Goal: Task Accomplishment & Management: Use online tool/utility

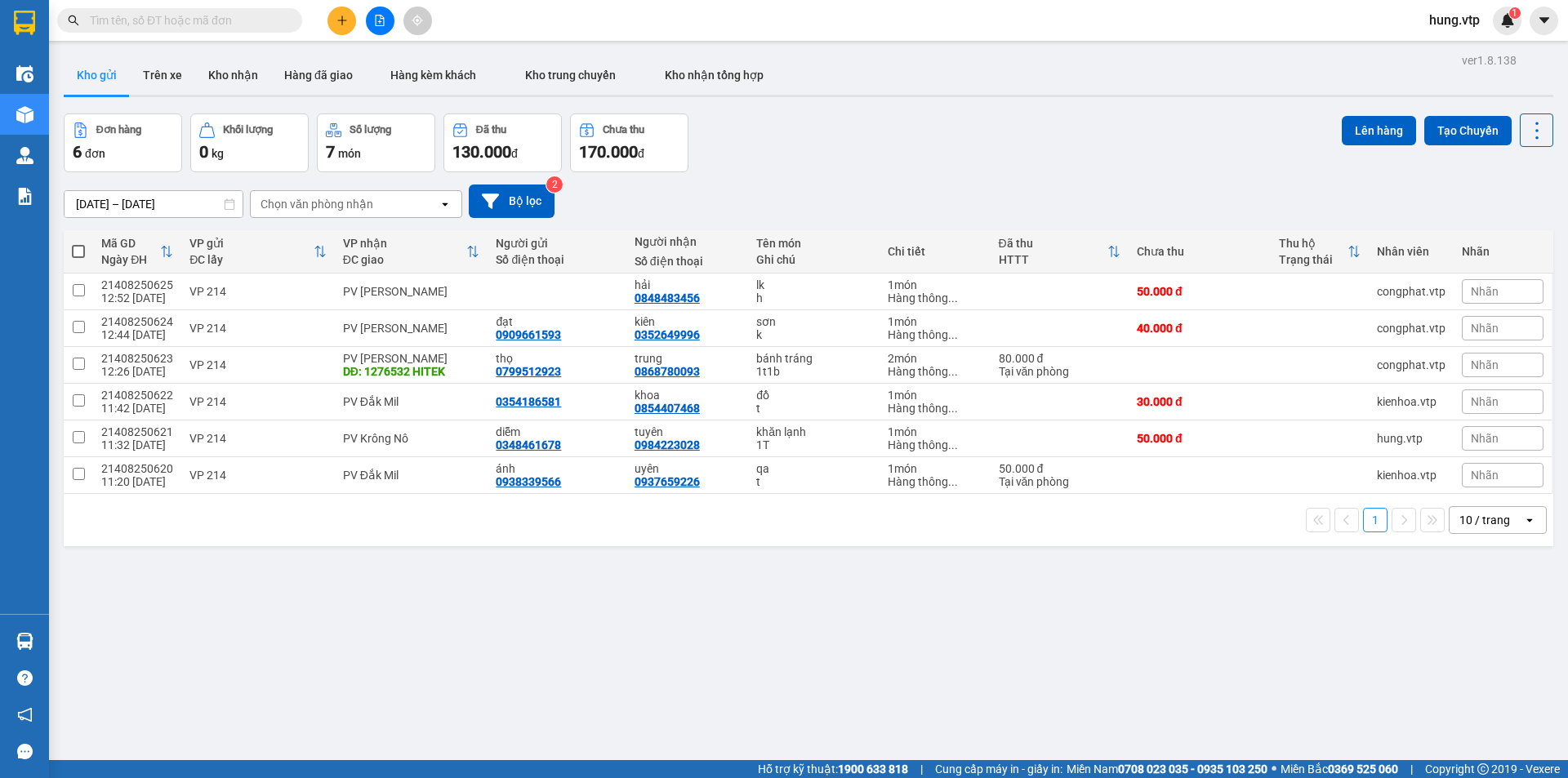
click at [1442, 19] on span "hung.vtp" at bounding box center [1455, 20] width 77 height 20
click at [1457, 52] on span "Đăng xuất" at bounding box center [1474, 50] width 69 height 18
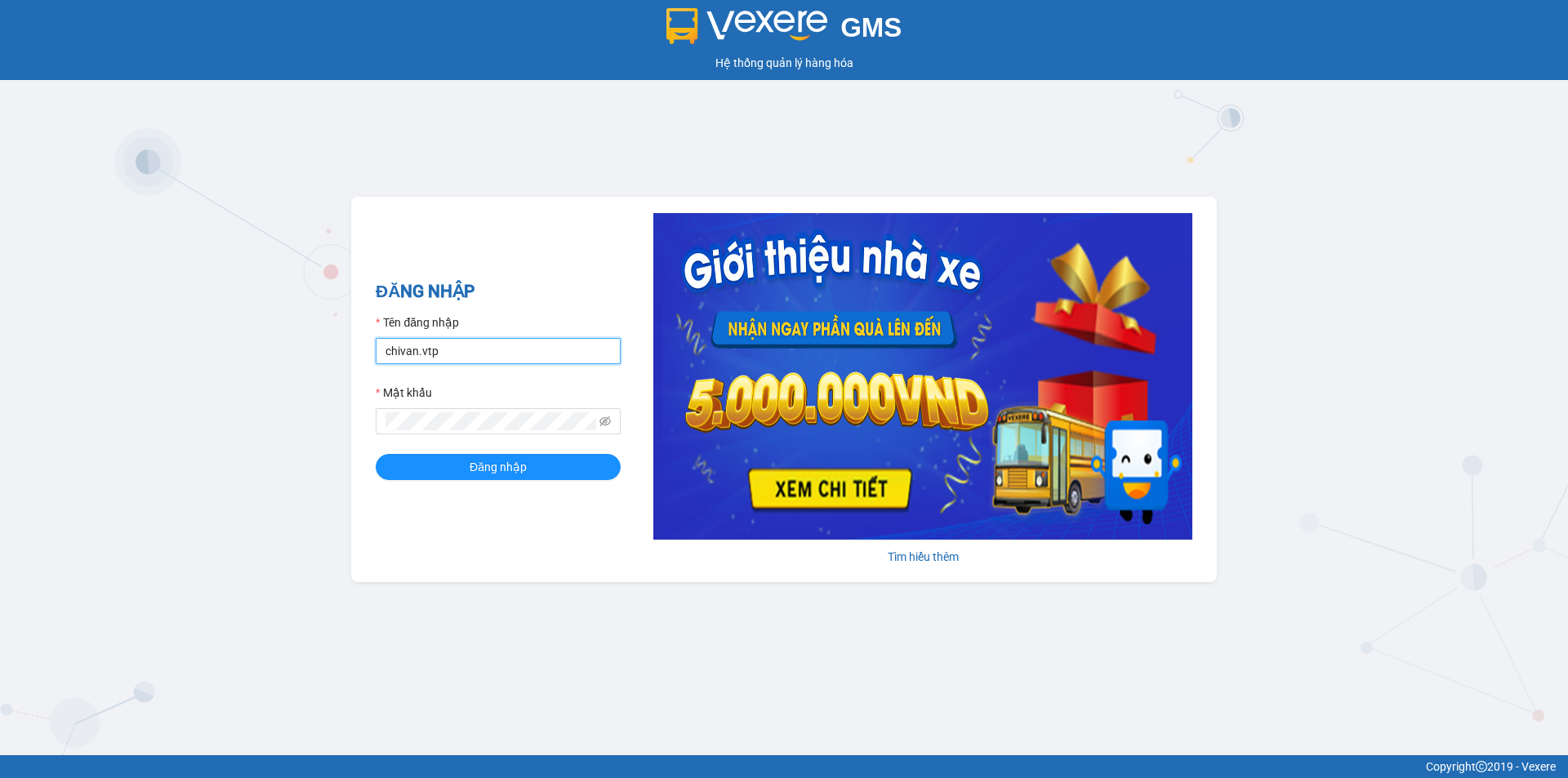
click at [478, 352] on input "chivan.vtp" at bounding box center [498, 351] width 245 height 26
drag, startPoint x: 507, startPoint y: 331, endPoint x: 448, endPoint y: 363, distance: 67.1
click at [450, 365] on form "Tên đăng nhập chivan.vtp Mật khẩu Đăng nhập" at bounding box center [498, 396] width 245 height 166
click at [453, 355] on input "chivan.vtp" at bounding box center [498, 351] width 245 height 26
drag, startPoint x: 465, startPoint y: 350, endPoint x: 392, endPoint y: 383, distance: 80.1
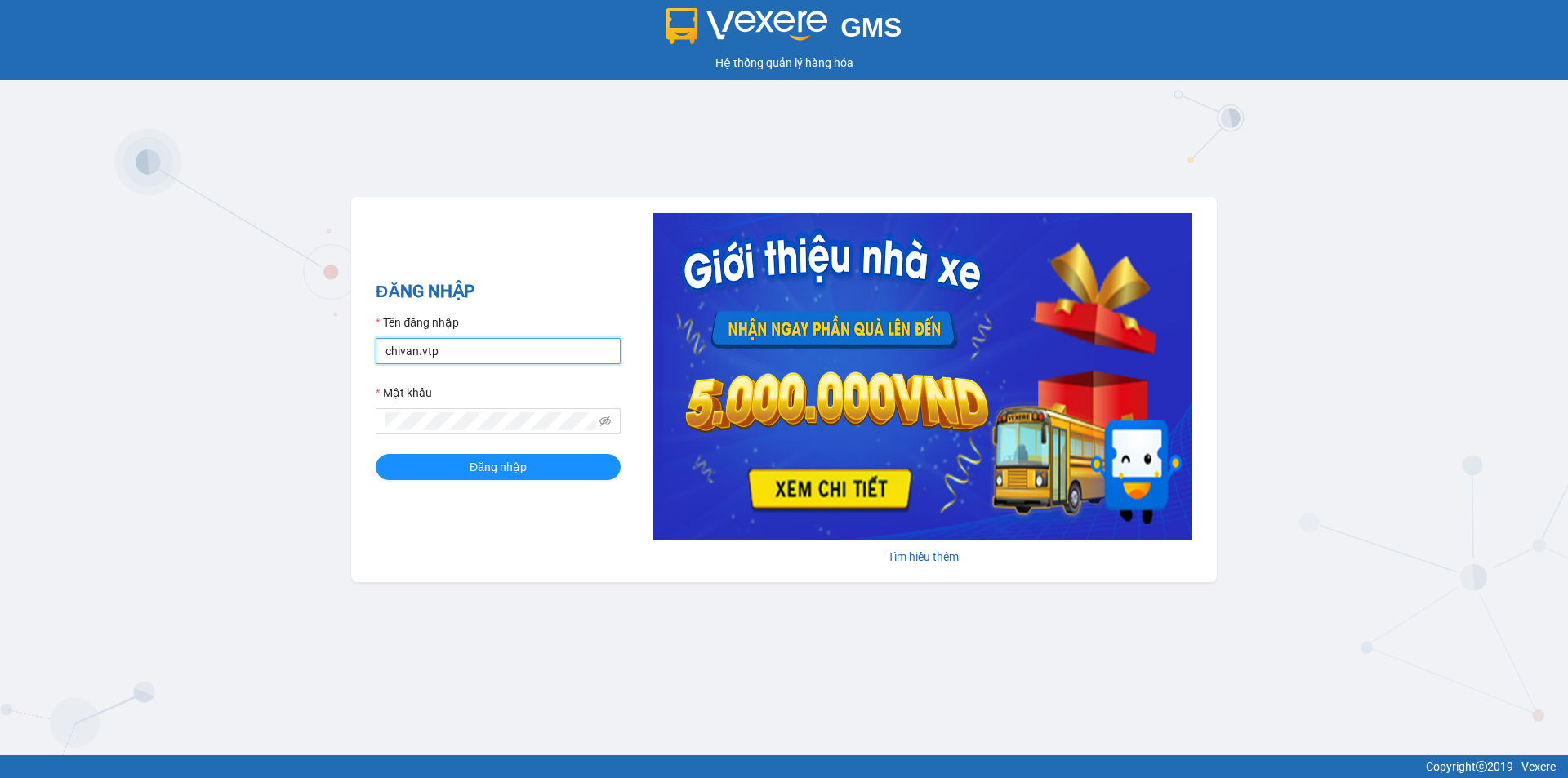
click at [392, 383] on form "Tên đăng nhập chivan.vtp Mật khẩu Đăng nhập" at bounding box center [498, 396] width 245 height 166
click at [451, 356] on input "chivan.vtp" at bounding box center [498, 351] width 245 height 26
drag, startPoint x: 454, startPoint y: 353, endPoint x: 346, endPoint y: 370, distance: 109.3
click at [346, 370] on div "GMS Hệ thống quản lý hàng hóa ĐĂNG NHẬP Tên đăng nhập chivan.vtp Mật khẩu Đăng …" at bounding box center [784, 377] width 1568 height 755
type input "hongthien.vtp"
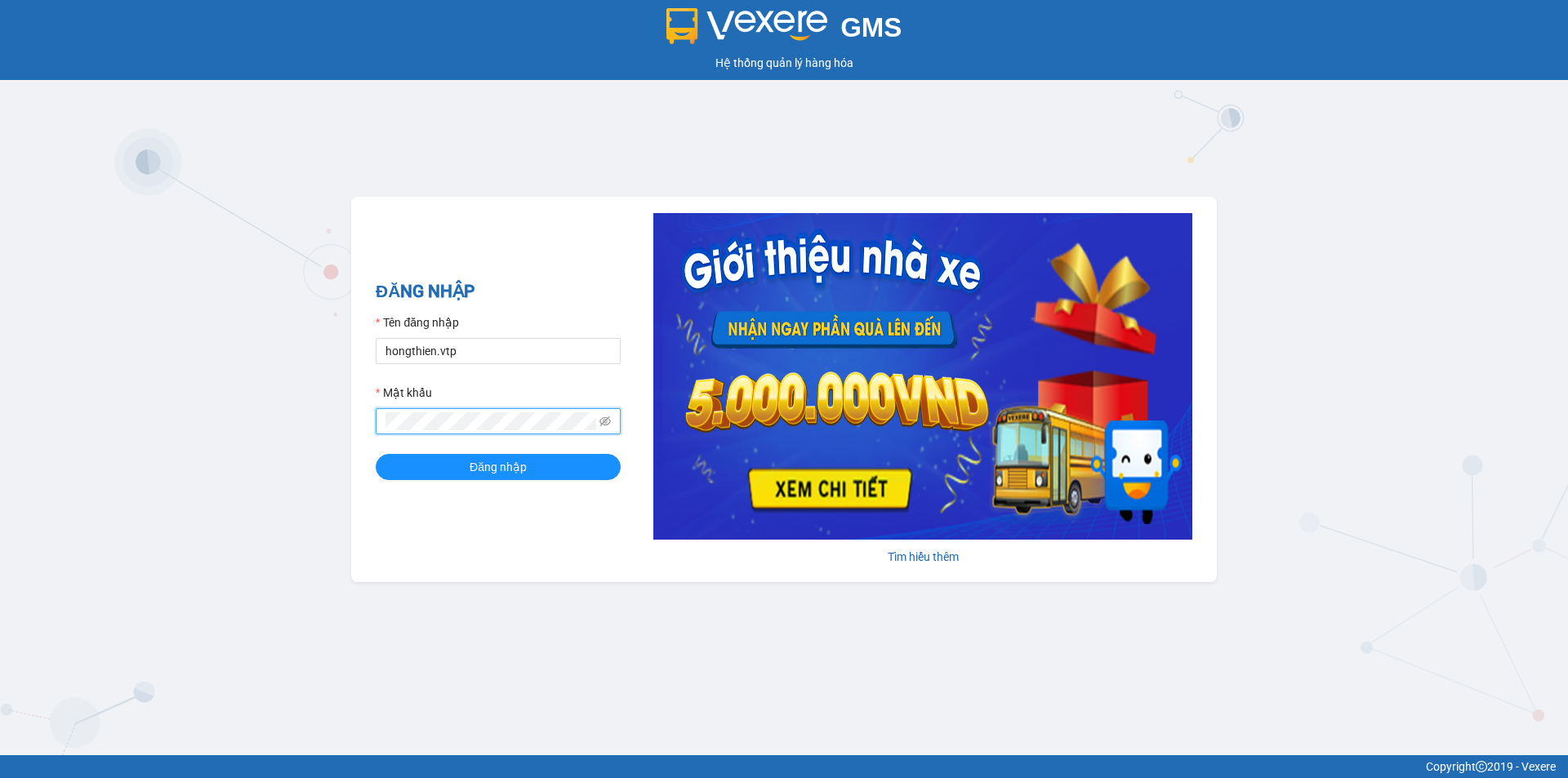
click at [375, 454] on button "Đăng nhập" at bounding box center [498, 467] width 245 height 26
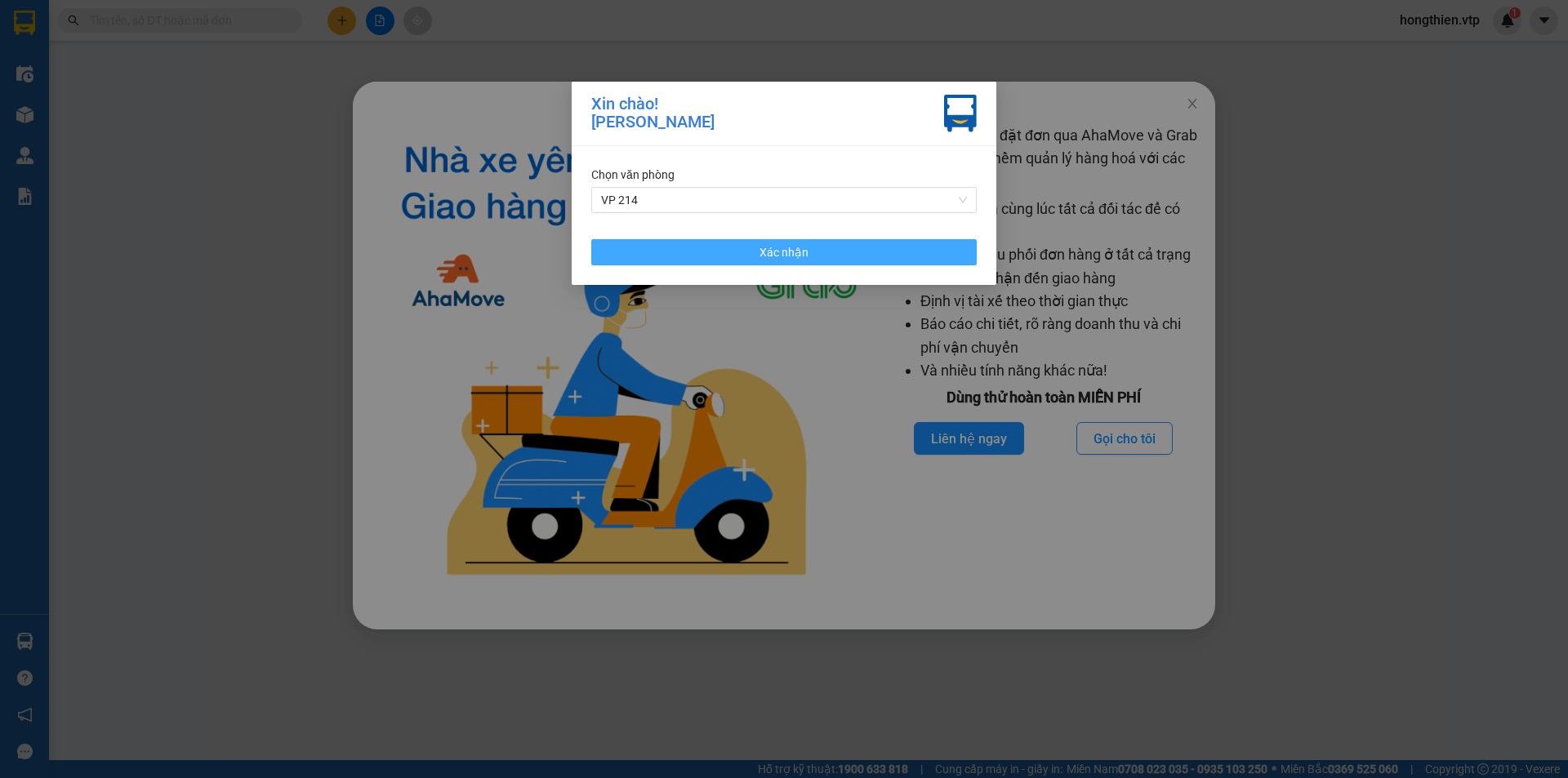
click at [747, 249] on button "Xác nhận" at bounding box center [784, 253] width 385 height 26
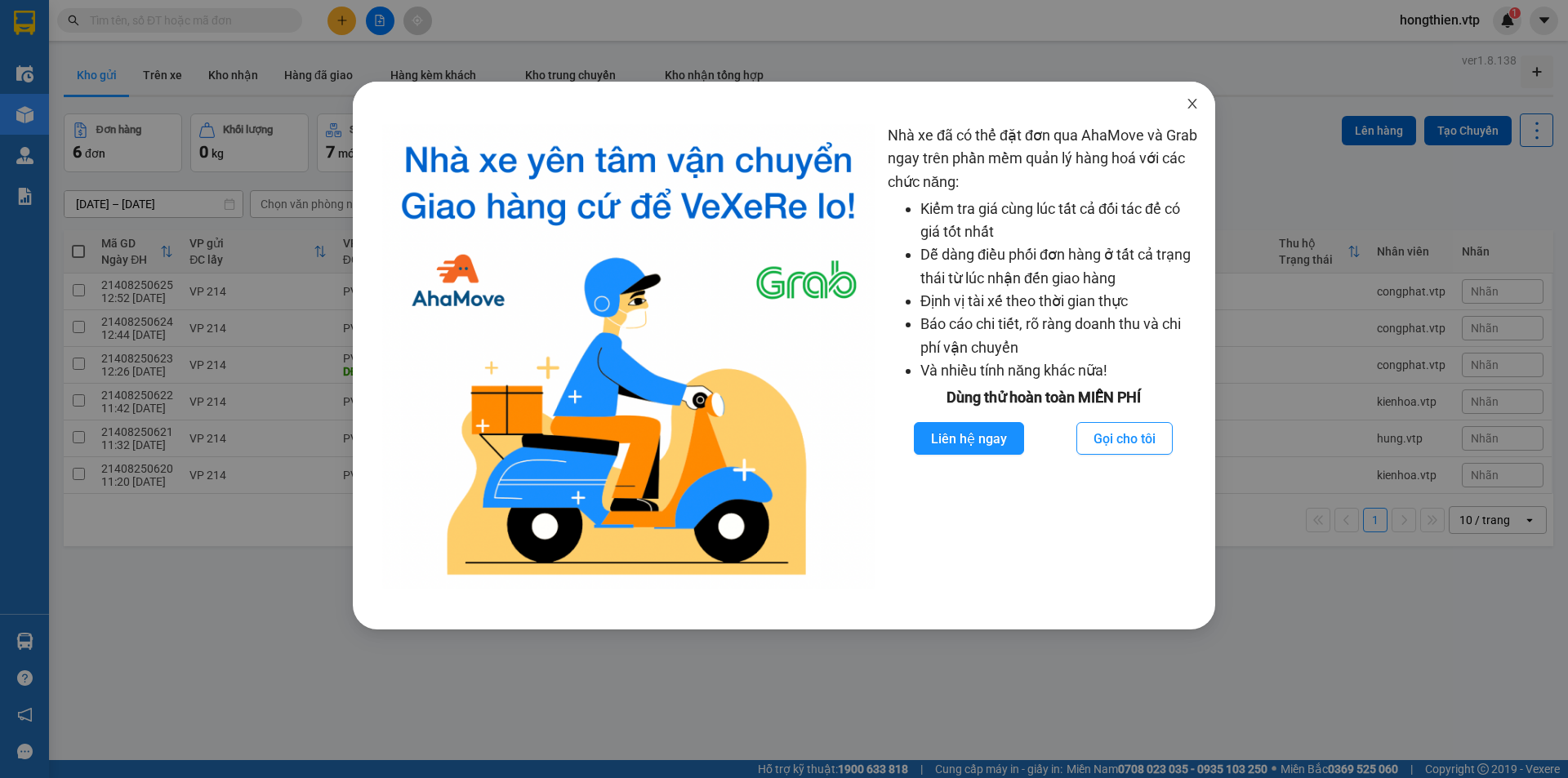
click at [1194, 102] on icon "close" at bounding box center [1193, 104] width 13 height 13
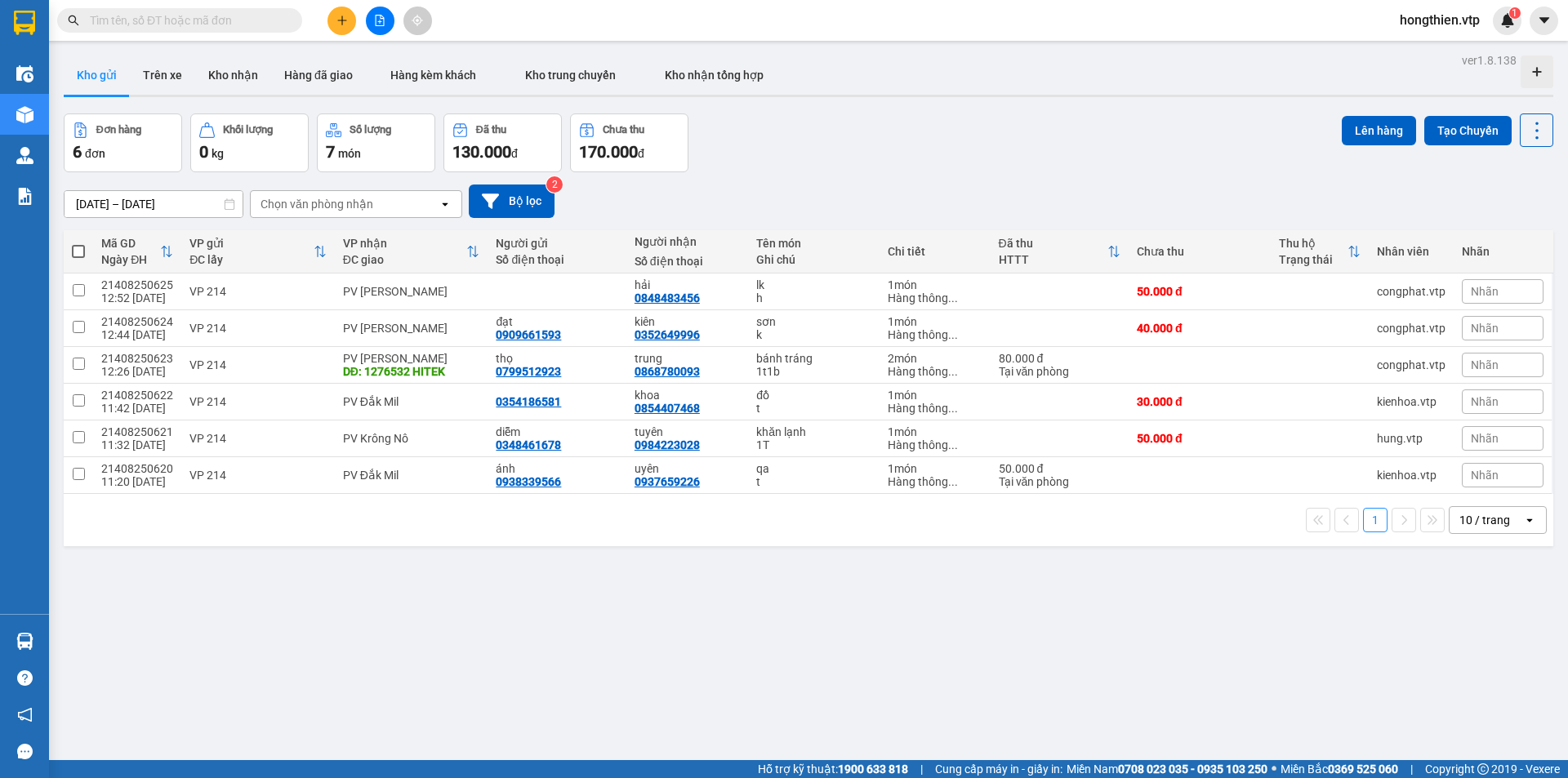
click at [78, 254] on span at bounding box center [78, 252] width 13 height 13
click at [78, 243] on input "checkbox" at bounding box center [78, 243] width 0 height 0
checkbox input "true"
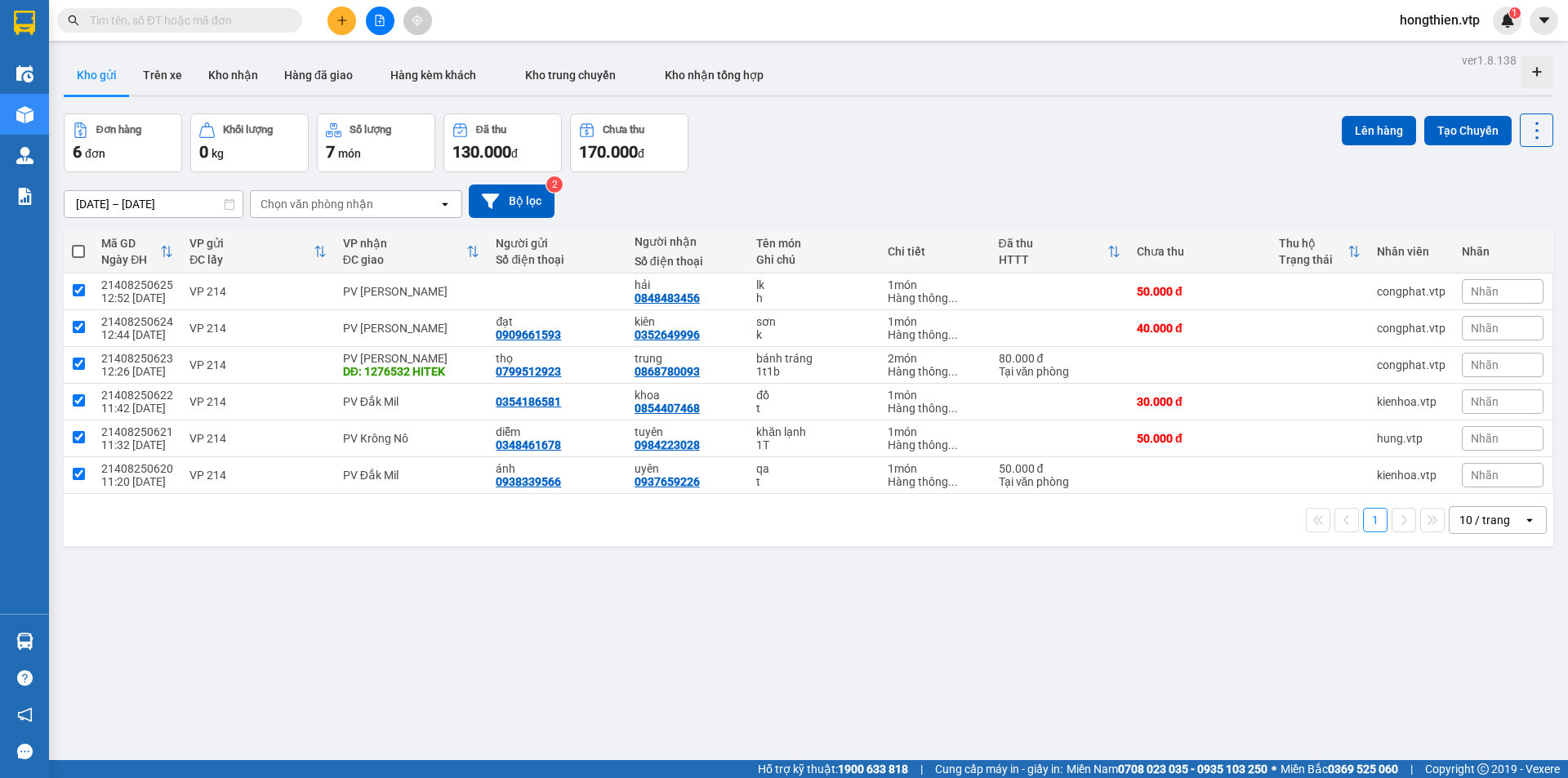
checkbox input "true"
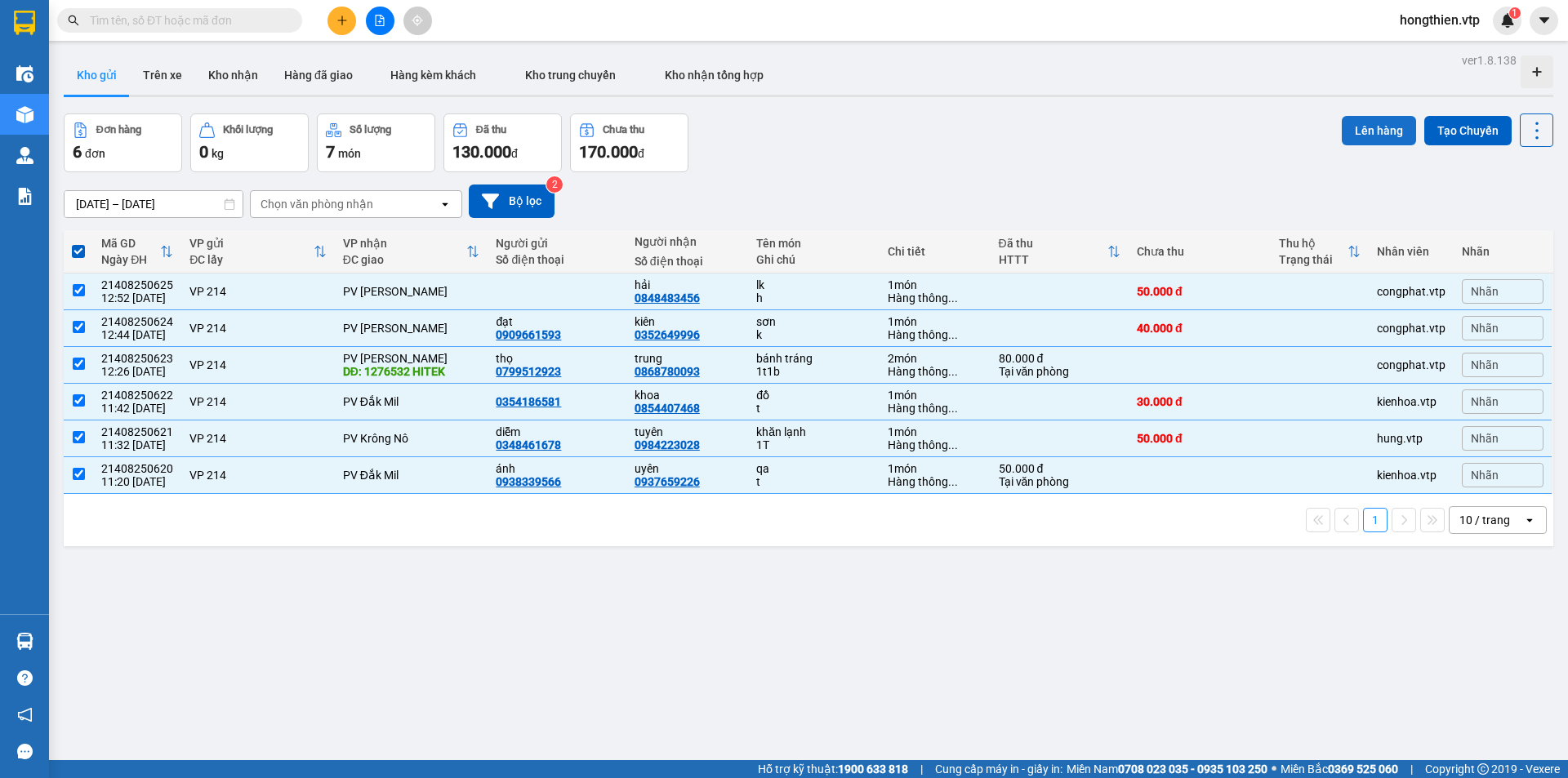
click at [1345, 127] on button "Lên hàng" at bounding box center [1379, 131] width 74 height 30
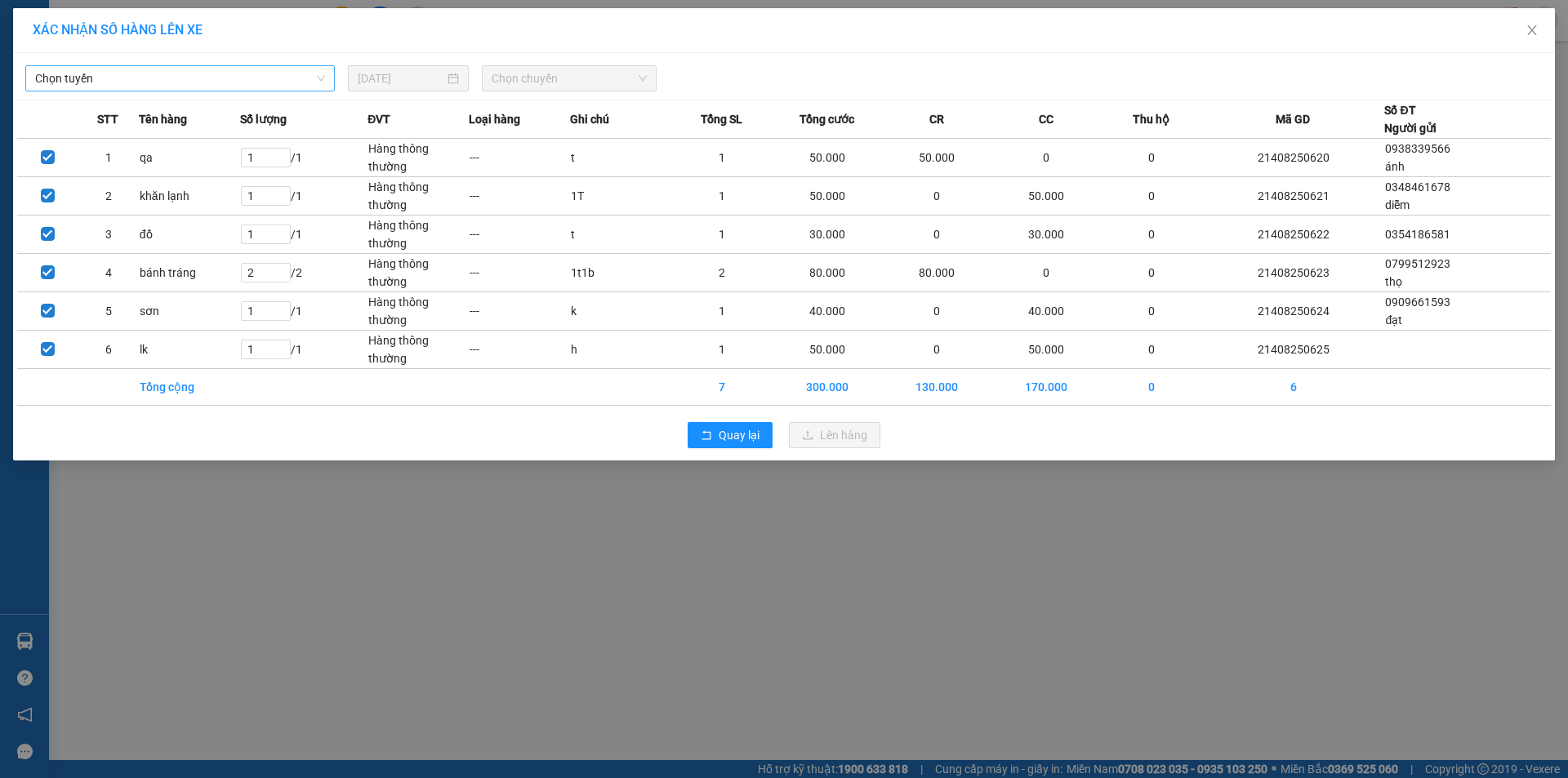
click at [214, 82] on span "Chọn tuyến" at bounding box center [180, 78] width 290 height 24
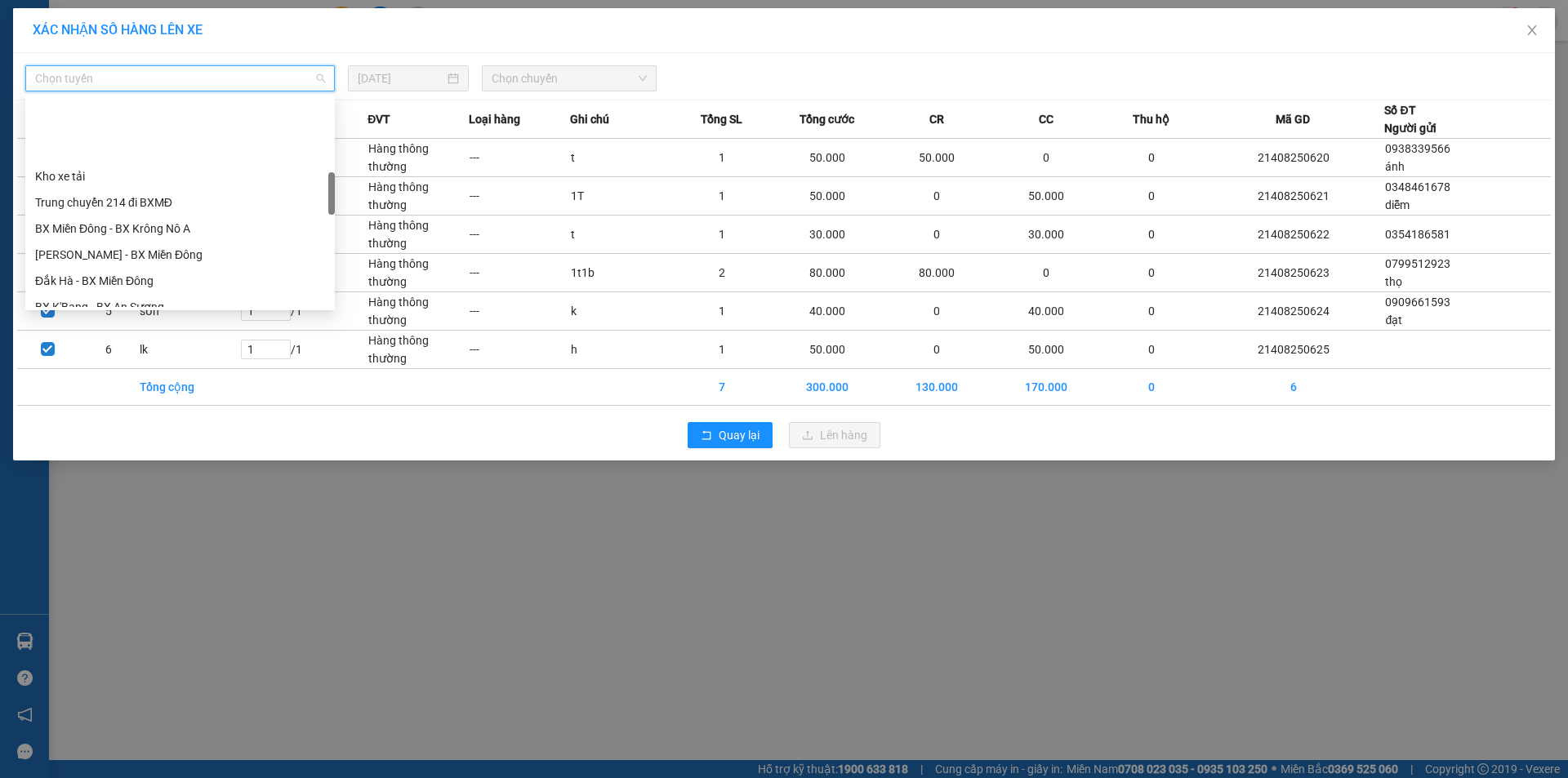
scroll to position [408, 0]
click at [208, 147] on div "BX Miền Đông - BX Krông Nô A" at bounding box center [180, 147] width 290 height 18
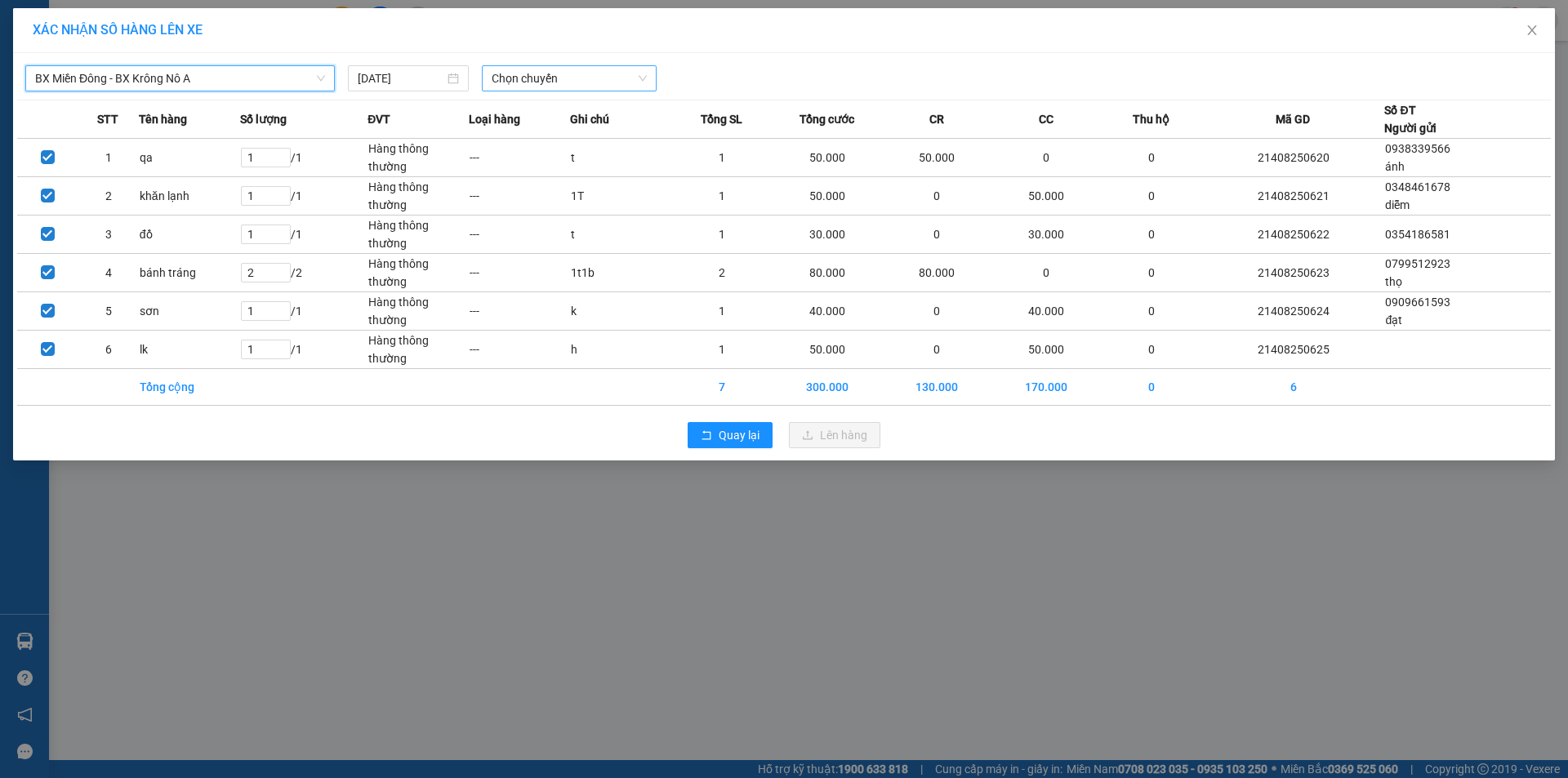
click at [550, 81] on span "Chọn chuyến" at bounding box center [568, 78] width 155 height 24
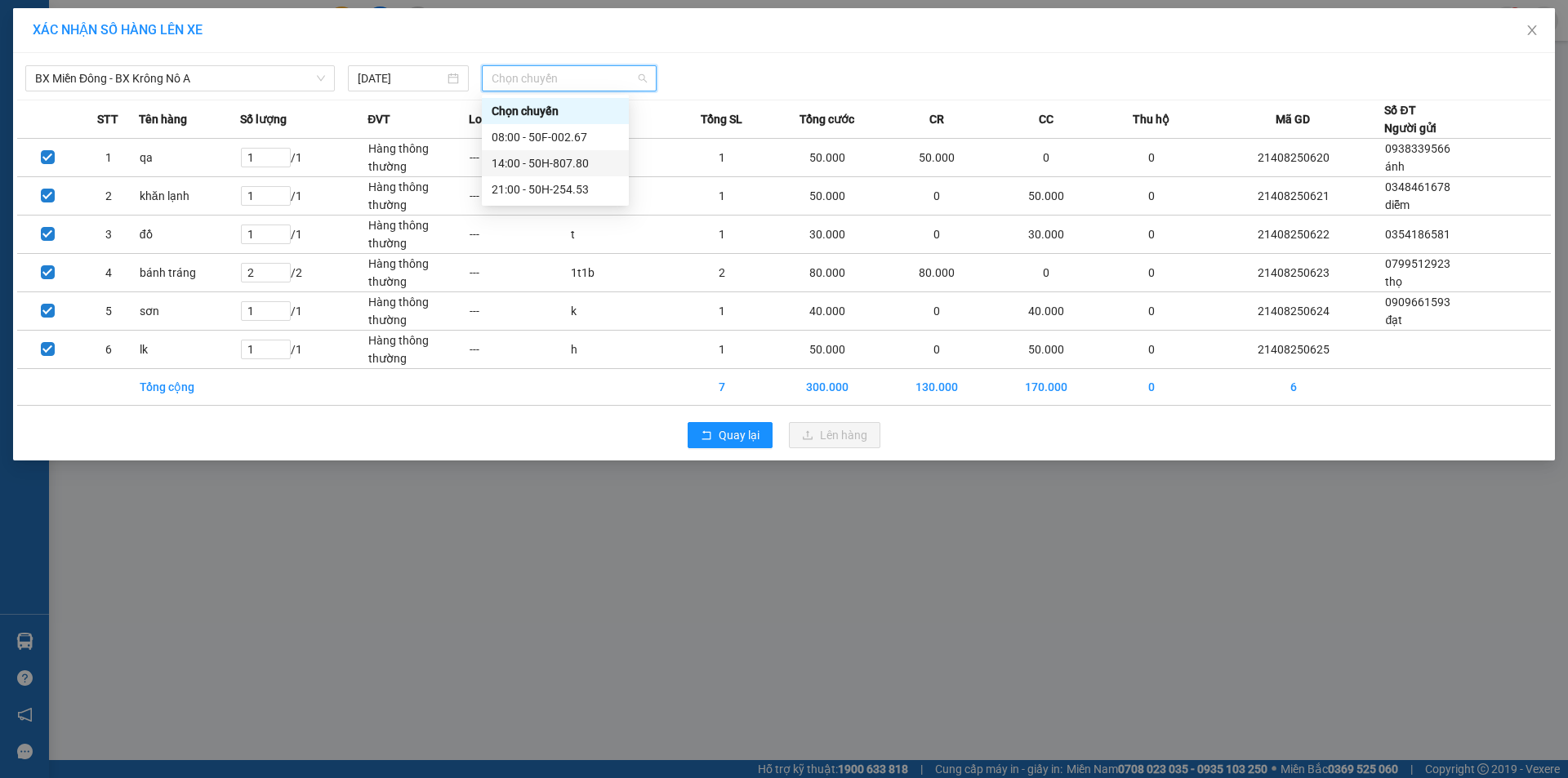
click at [534, 166] on div "14:00 - 50H-807.80" at bounding box center [555, 162] width 127 height 18
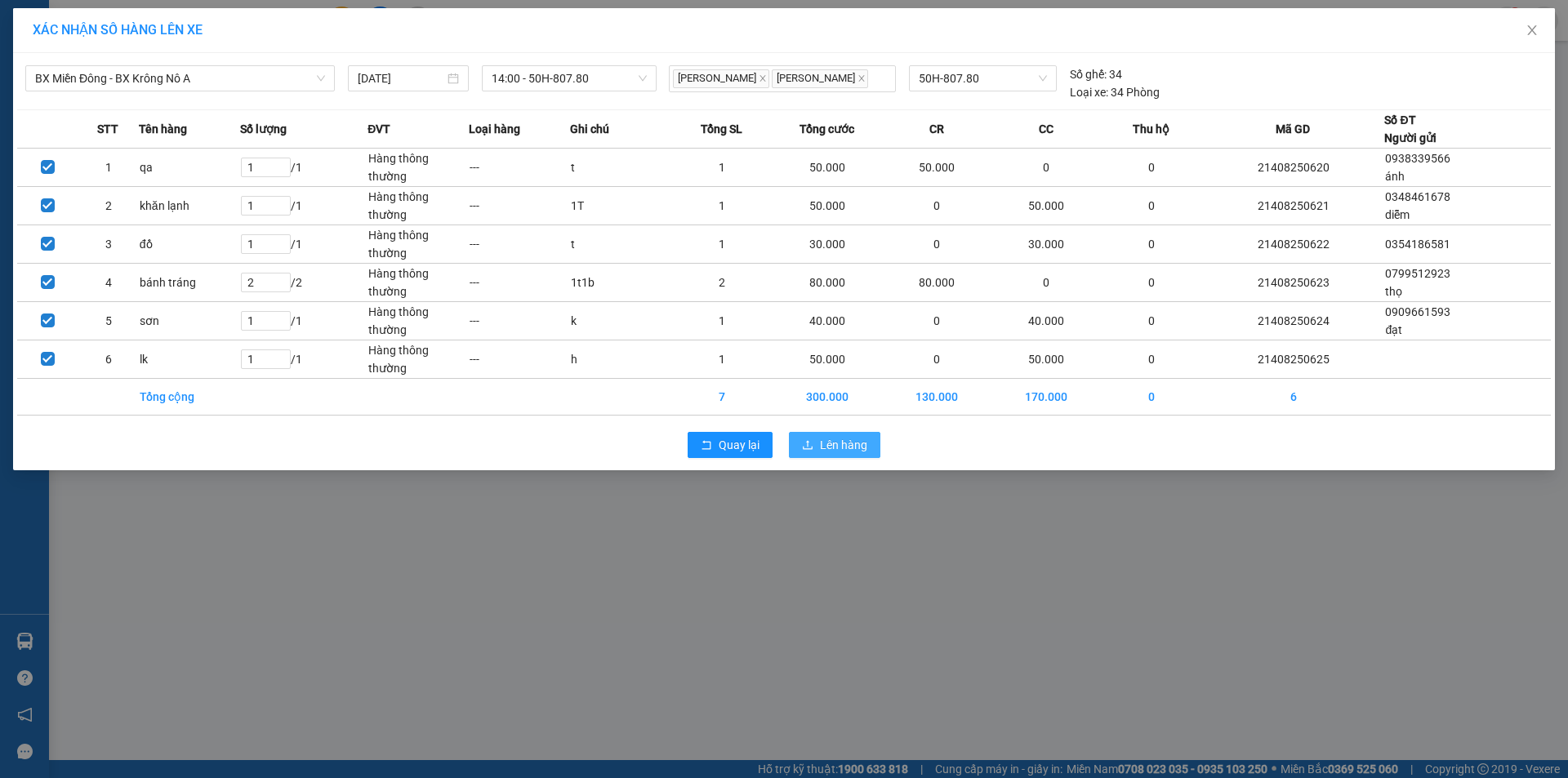
click at [847, 443] on span "Lên hàng" at bounding box center [843, 445] width 47 height 18
